Goal: Task Accomplishment & Management: Complete application form

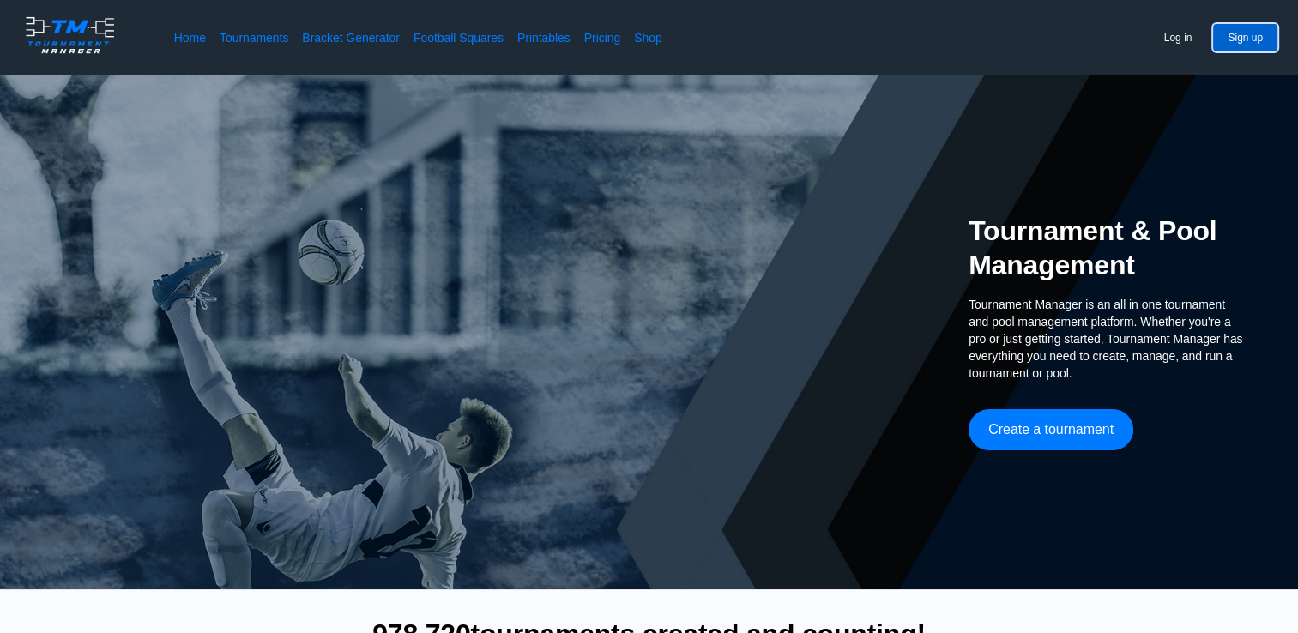
click at [1244, 38] on button "Sign up" at bounding box center [1245, 37] width 64 height 27
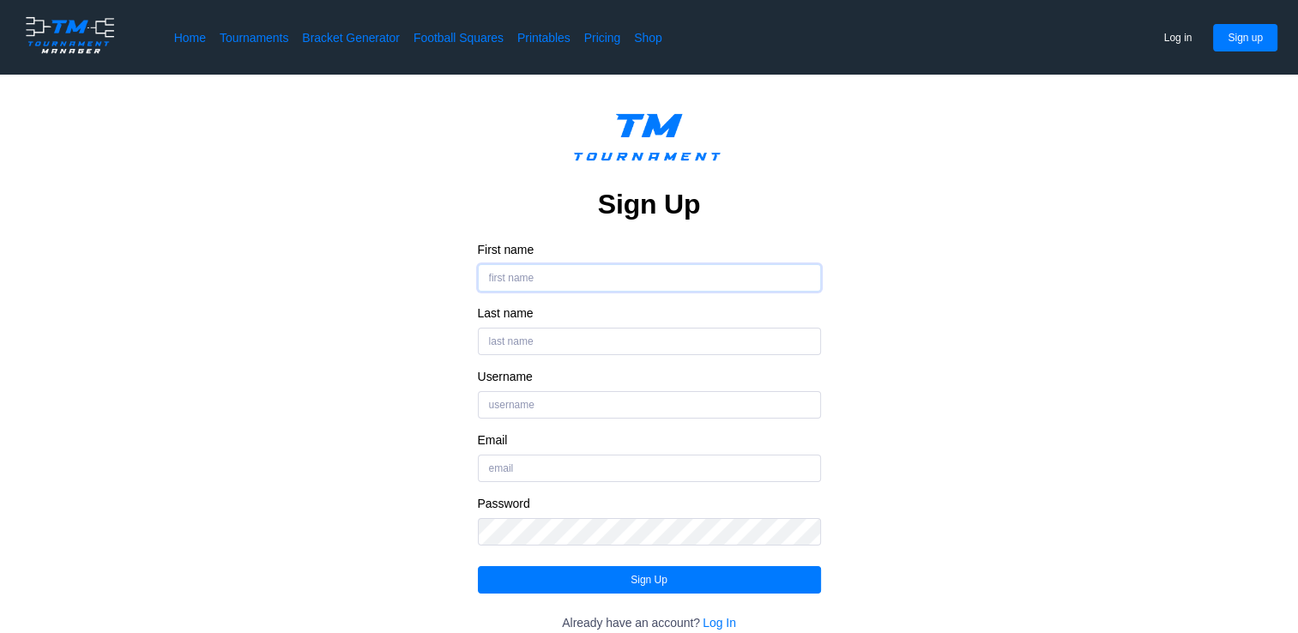
click at [594, 277] on input "First name" at bounding box center [649, 277] width 343 height 27
type input "triston"
type input "CHEETO"
type input "[EMAIL_ADDRESS][DOMAIN_NAME]"
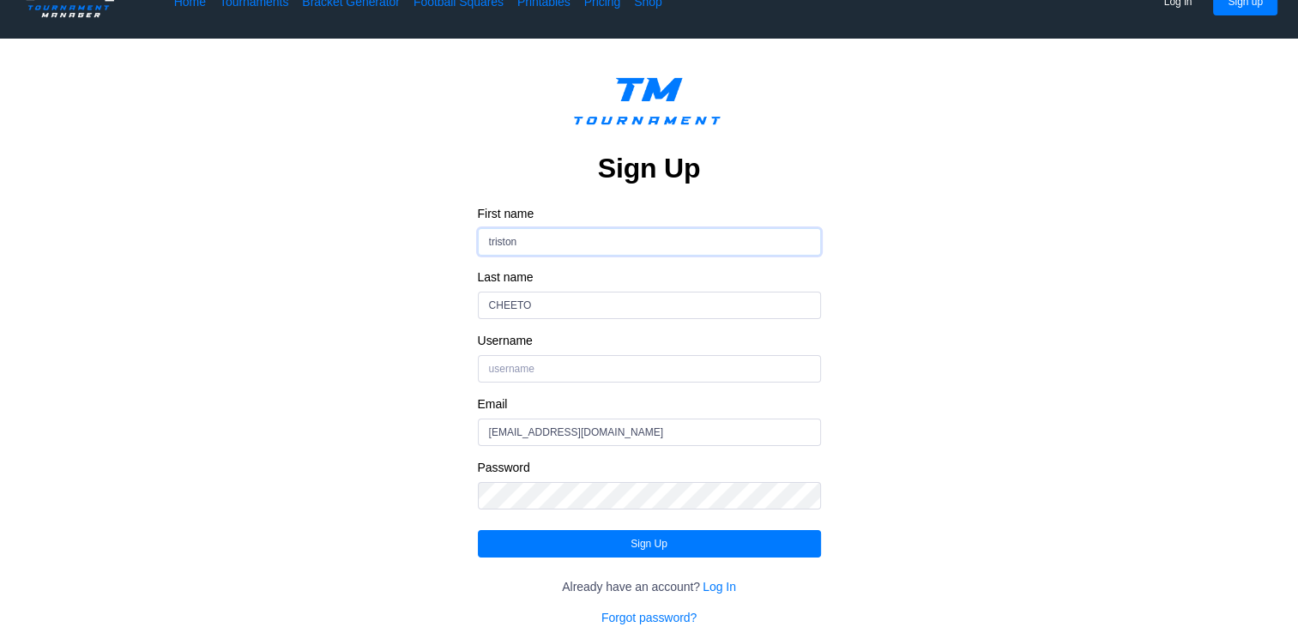
scroll to position [86, 0]
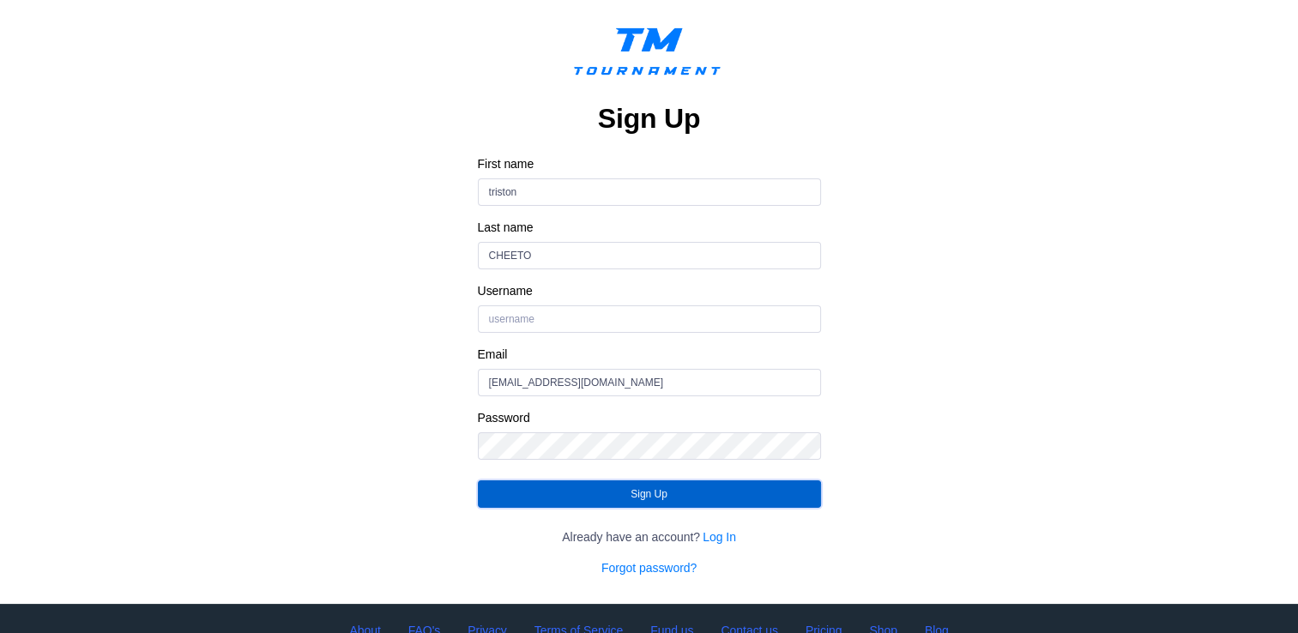
click at [541, 481] on button "Sign Up" at bounding box center [649, 494] width 343 height 27
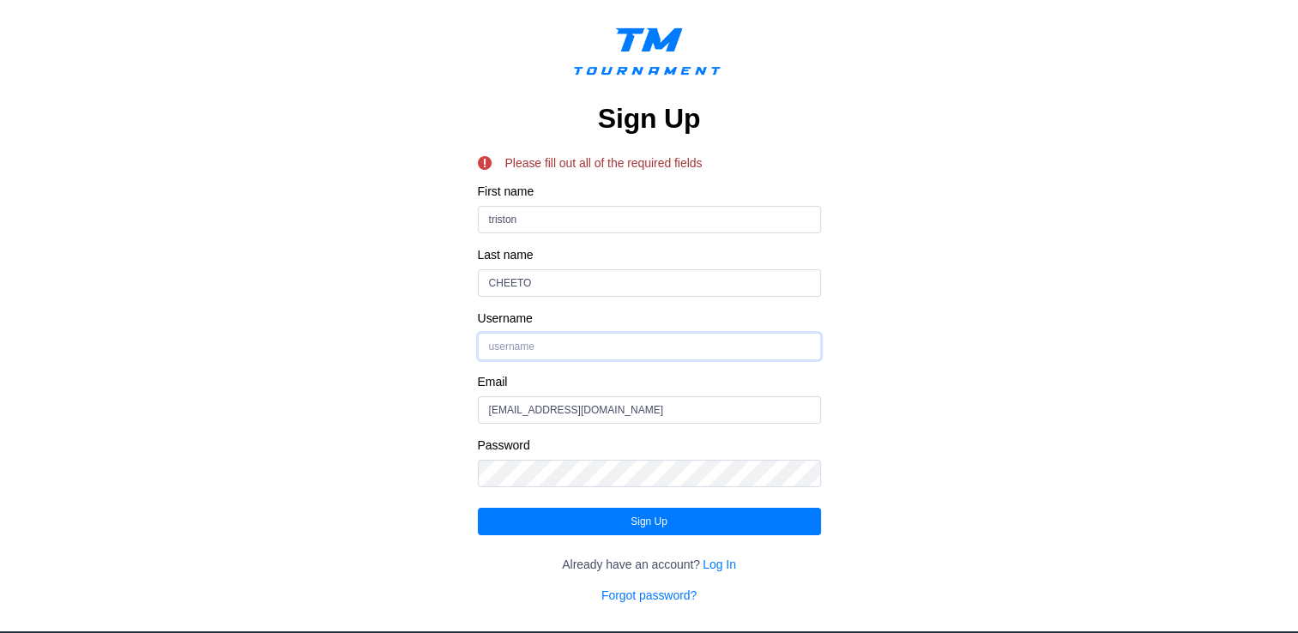
click at [523, 342] on input "Username" at bounding box center [649, 346] width 343 height 27
type input "CHEETO"
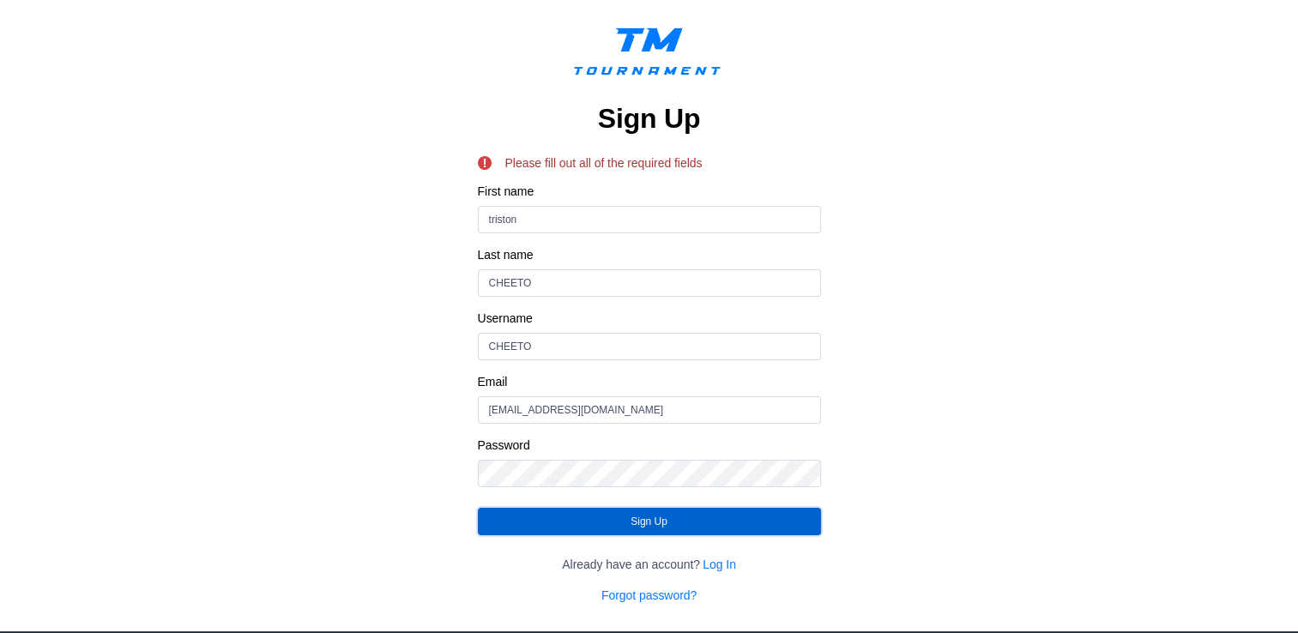
click at [568, 517] on button "Sign Up" at bounding box center [649, 521] width 343 height 27
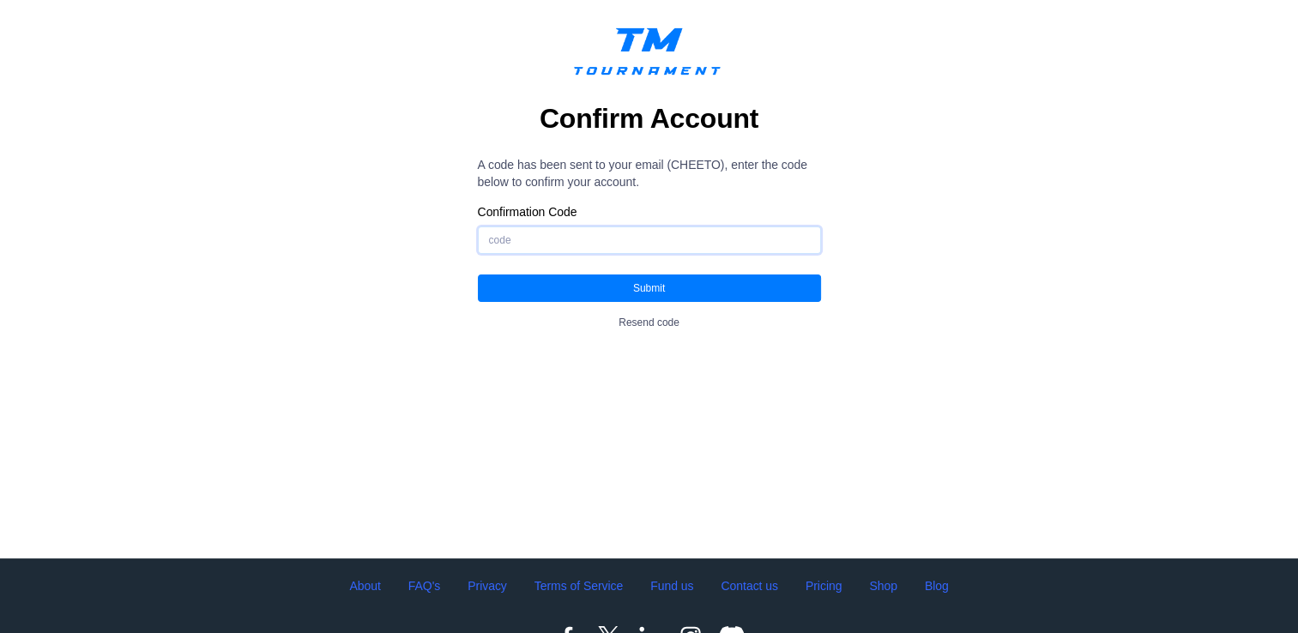
click at [569, 245] on input "Confirmation Code" at bounding box center [649, 240] width 343 height 27
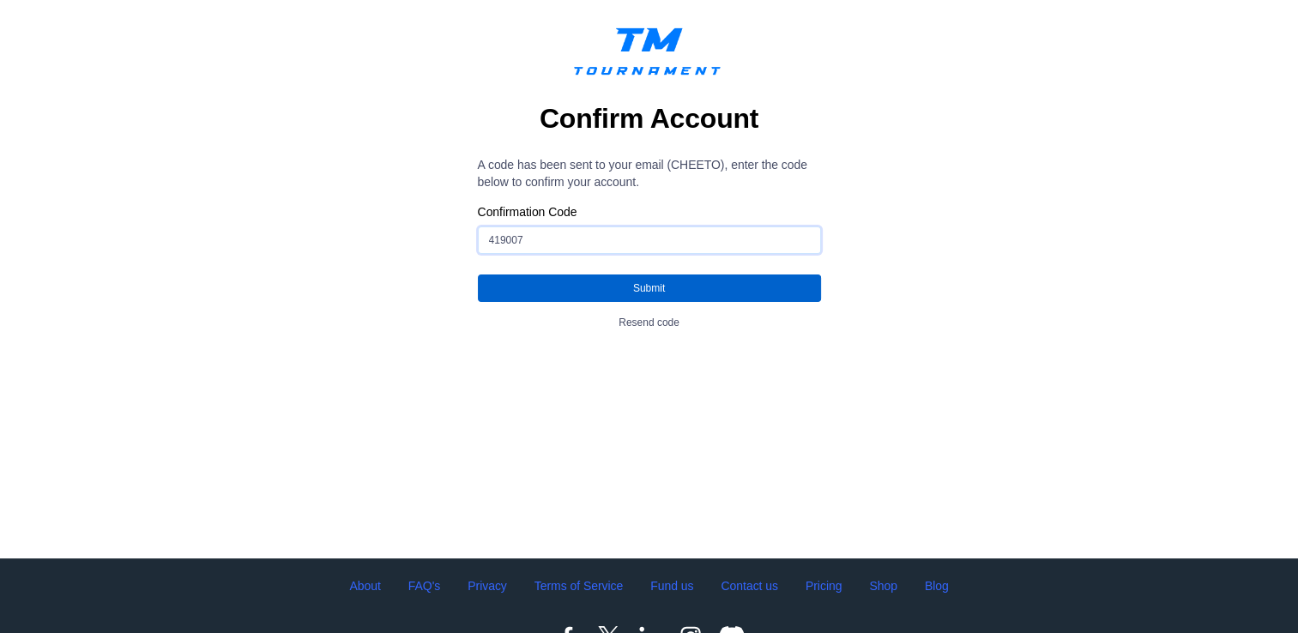
type input "419007"
click at [546, 280] on button "Submit" at bounding box center [649, 288] width 343 height 27
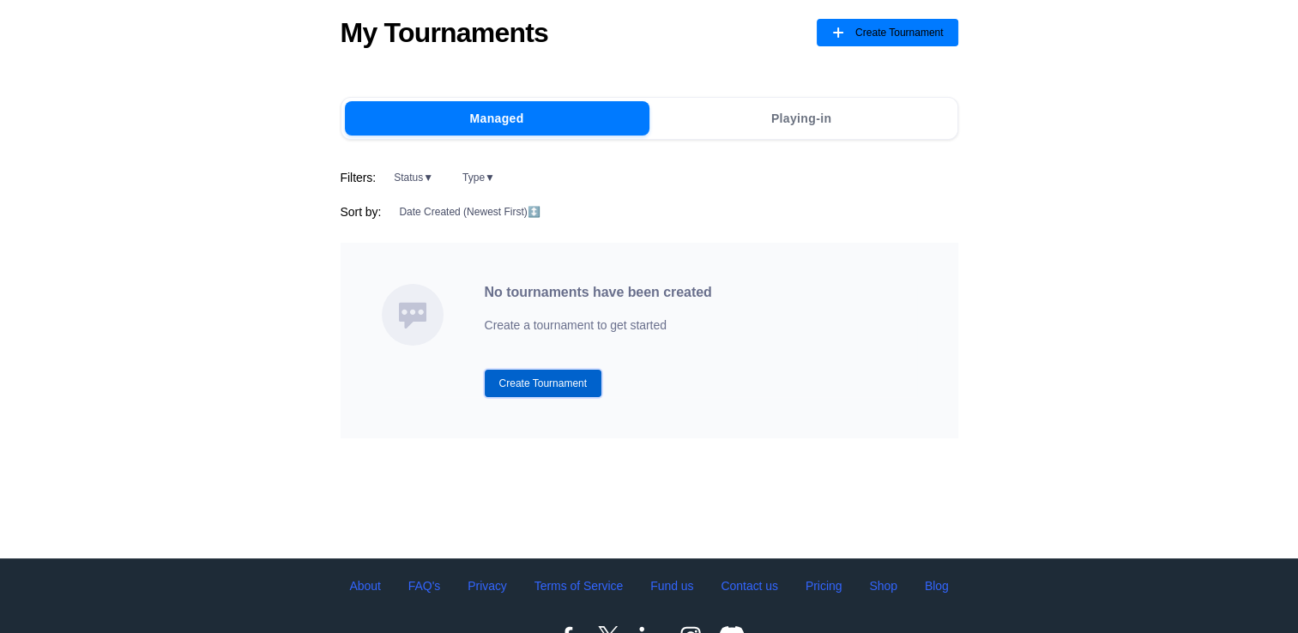
click at [549, 393] on button "Create Tournament" at bounding box center [544, 383] width 118 height 27
